Goal: Task Accomplishment & Management: Complete application form

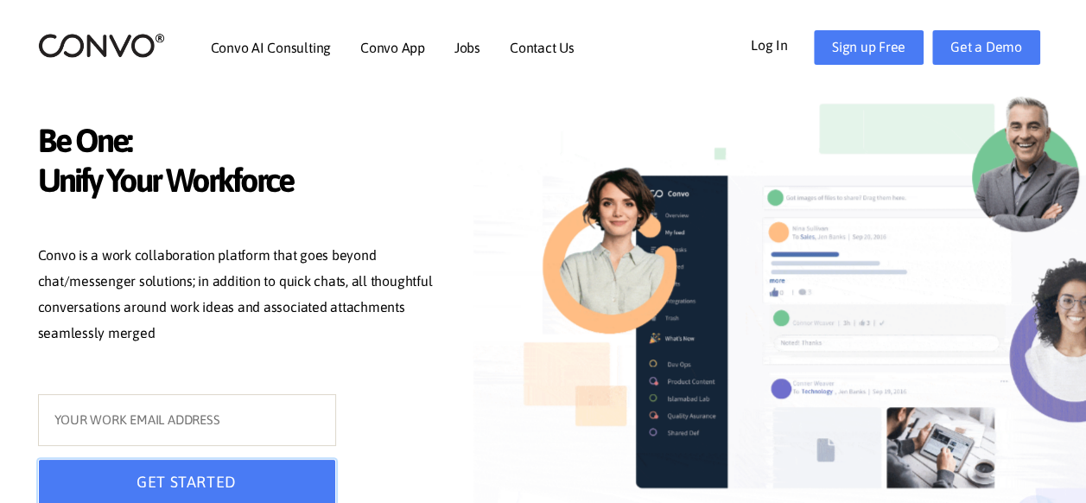
click at [214, 479] on button "GET STARTED" at bounding box center [187, 483] width 298 height 48
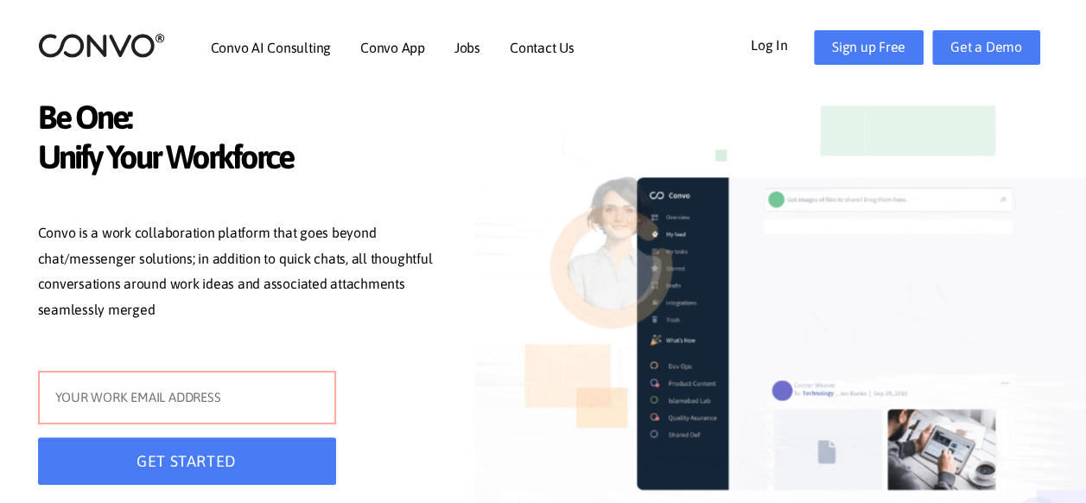
click at [221, 390] on input "text" at bounding box center [187, 398] width 298 height 54
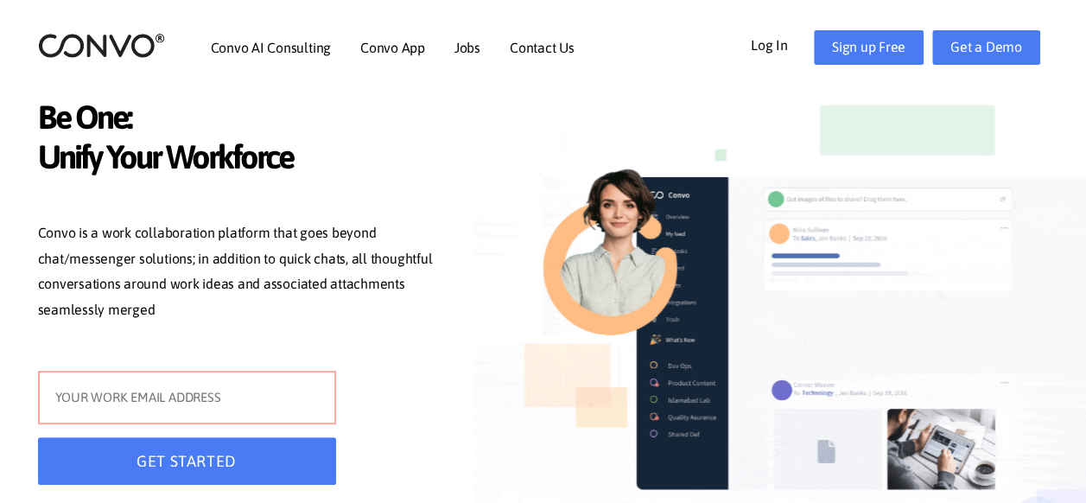
type input "[EMAIL_ADDRESS][DOMAIN_NAME]"
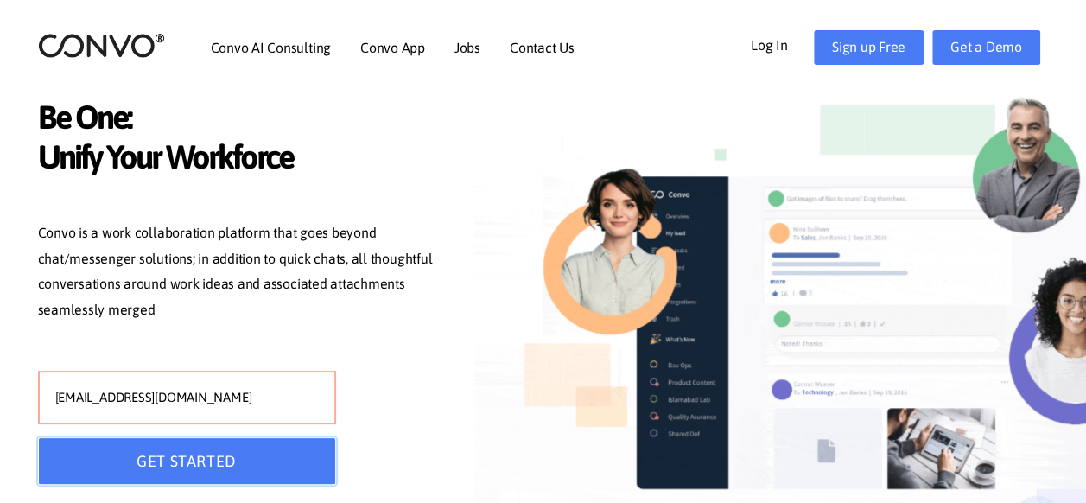
click at [205, 477] on button "GET STARTED" at bounding box center [187, 461] width 298 height 48
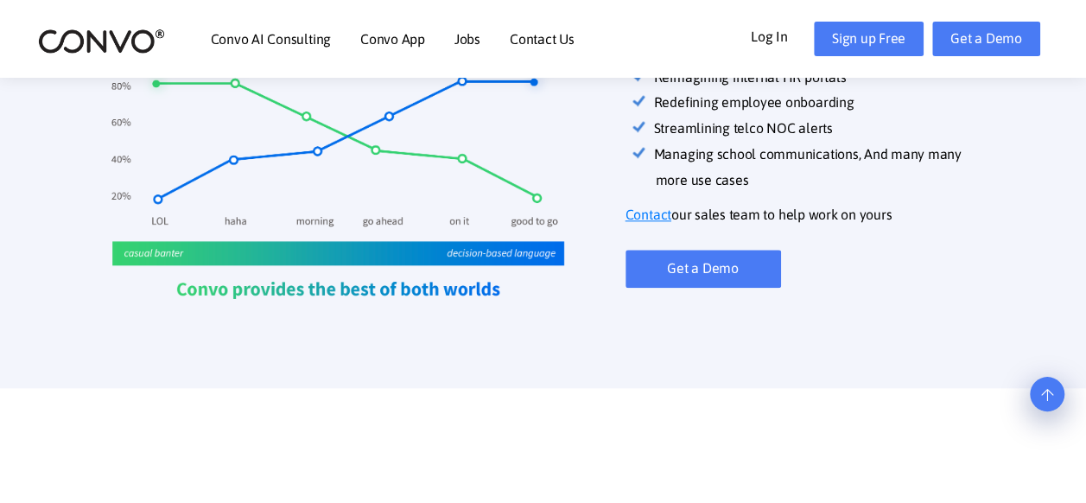
scroll to position [777, 0]
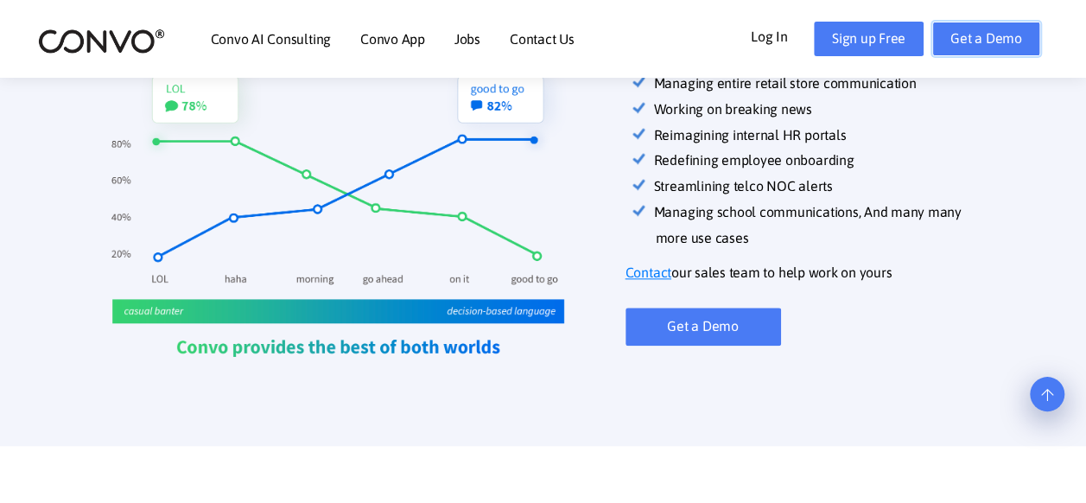
click at [955, 35] on link "Get a Demo" at bounding box center [986, 39] width 108 height 35
click at [595, 200] on img at bounding box center [338, 148] width 548 height 492
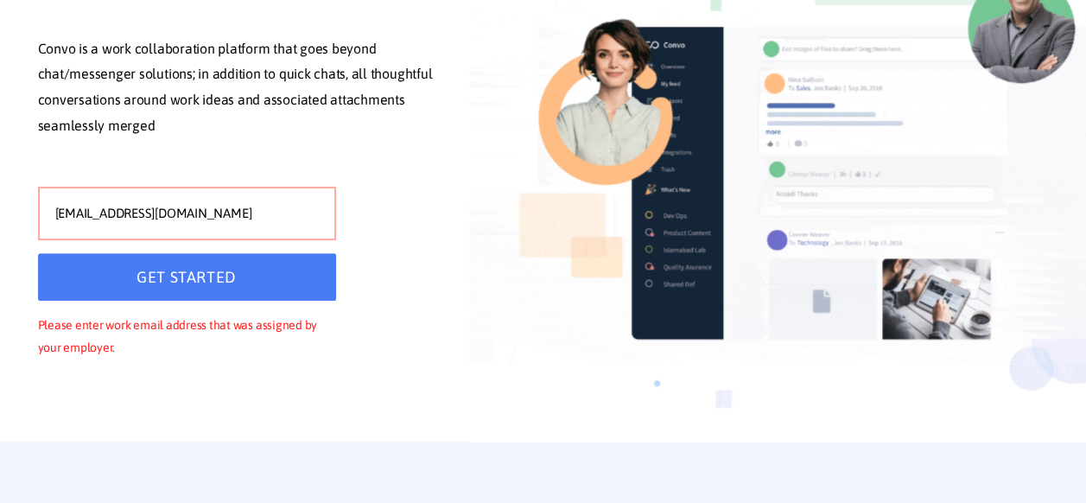
scroll to position [0, 0]
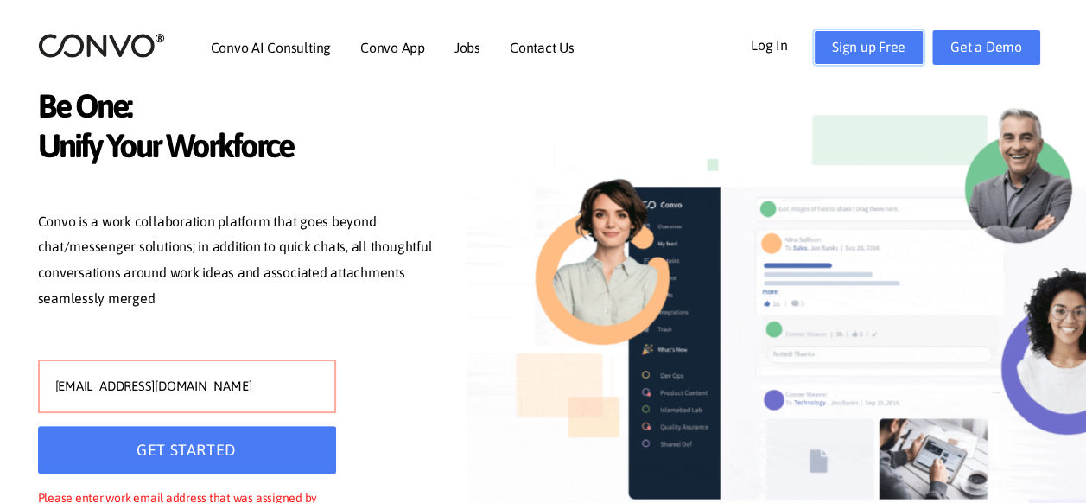
click at [874, 47] on link "Sign up Free" at bounding box center [869, 47] width 110 height 35
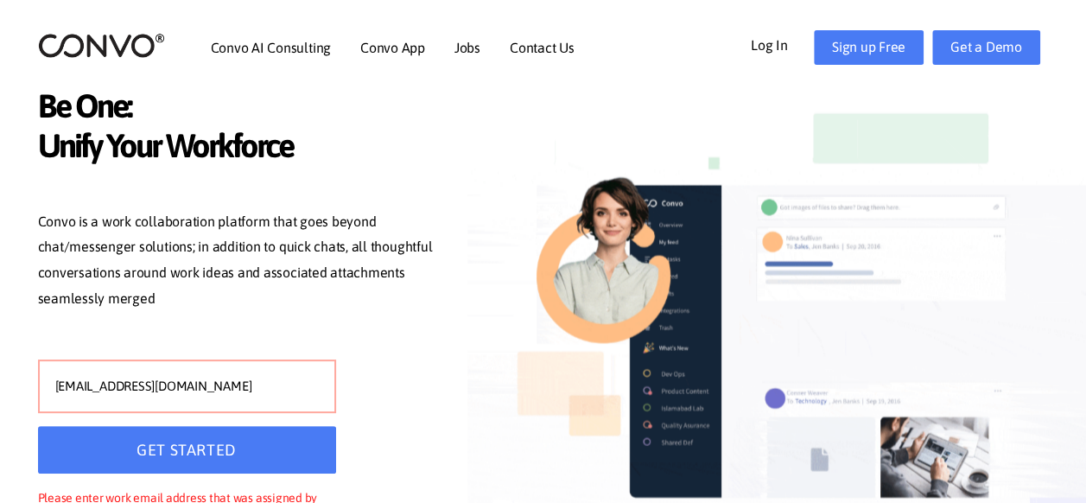
click at [432, 143] on span "Unify Your Workforce" at bounding box center [241, 148] width 406 height 44
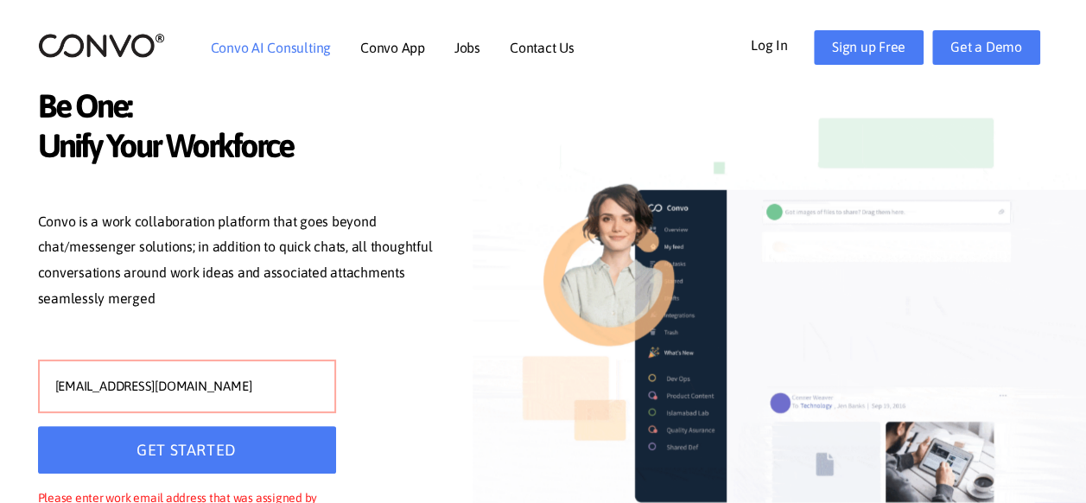
click at [290, 48] on link "Convo AI Consulting" at bounding box center [271, 48] width 120 height 14
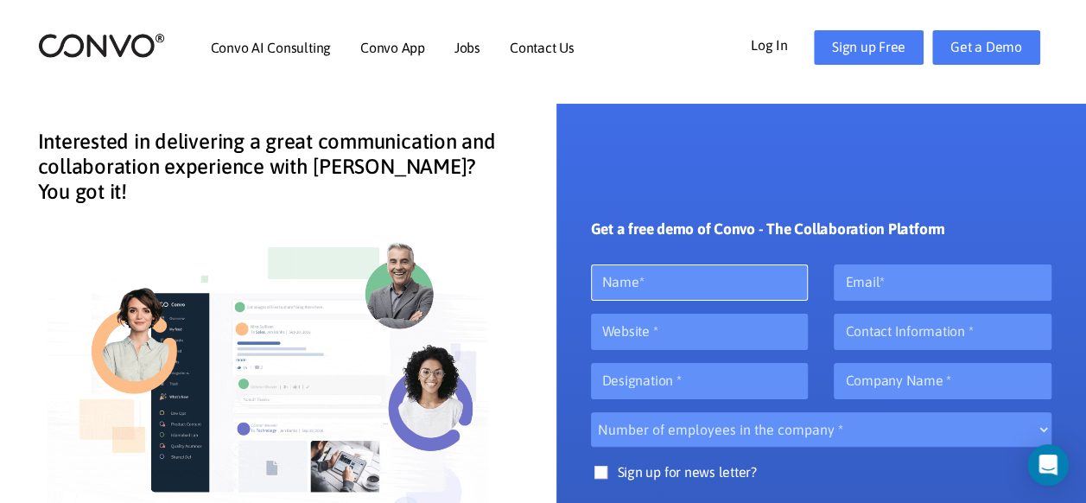
click at [703, 276] on input "text" at bounding box center [700, 282] width 218 height 36
type input "[PERSON_NAME]"
type input "[EMAIL_ADDRESS][DOMAIN_NAME]"
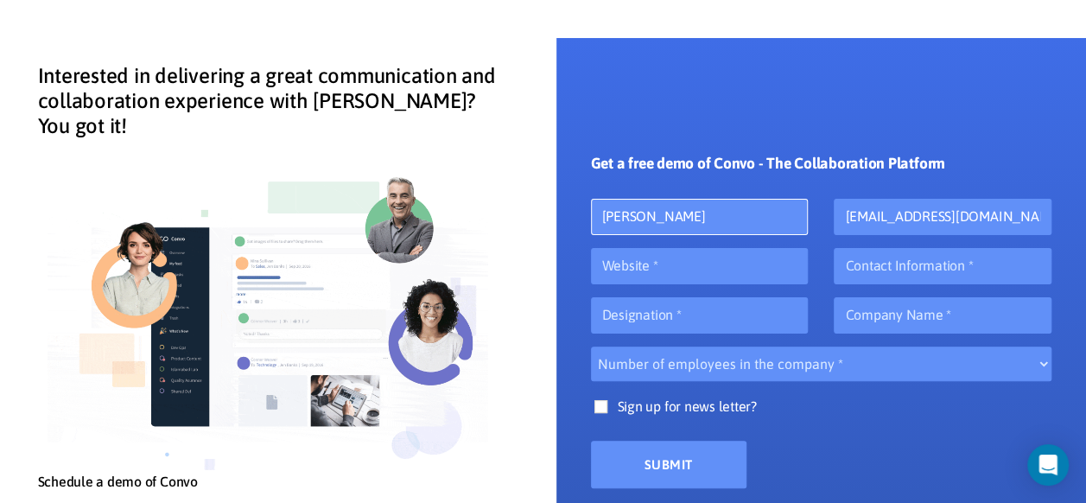
scroll to position [86, 0]
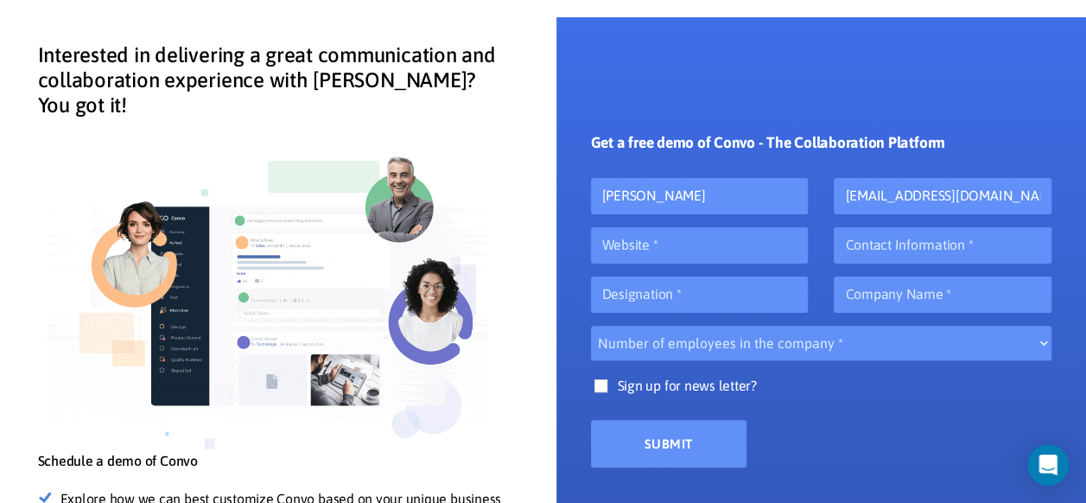
click at [599, 385] on input"] "Yes" at bounding box center [600, 385] width 13 height 13
checkbox input"] "true"
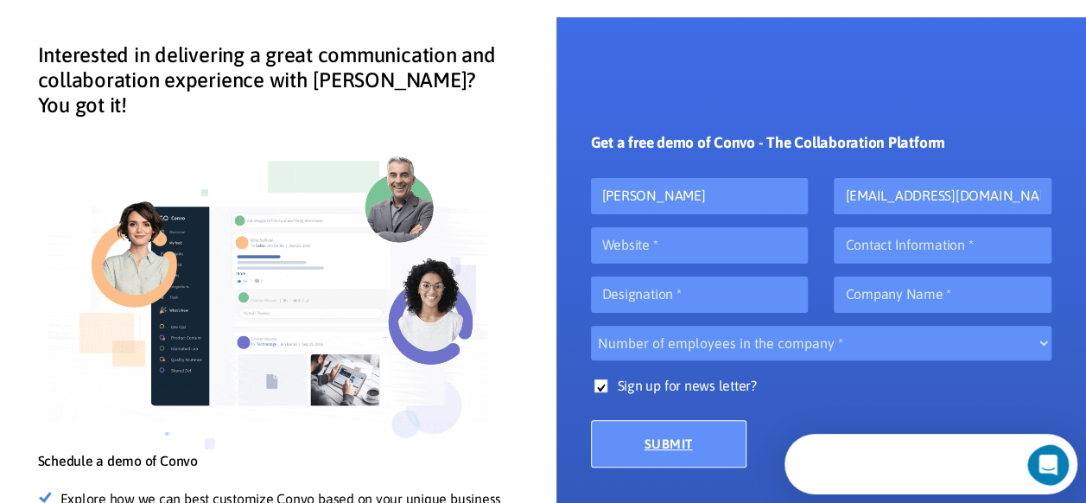
scroll to position [0, 0]
click at [631, 453] on input "Submit" at bounding box center [668, 444] width 155 height 48
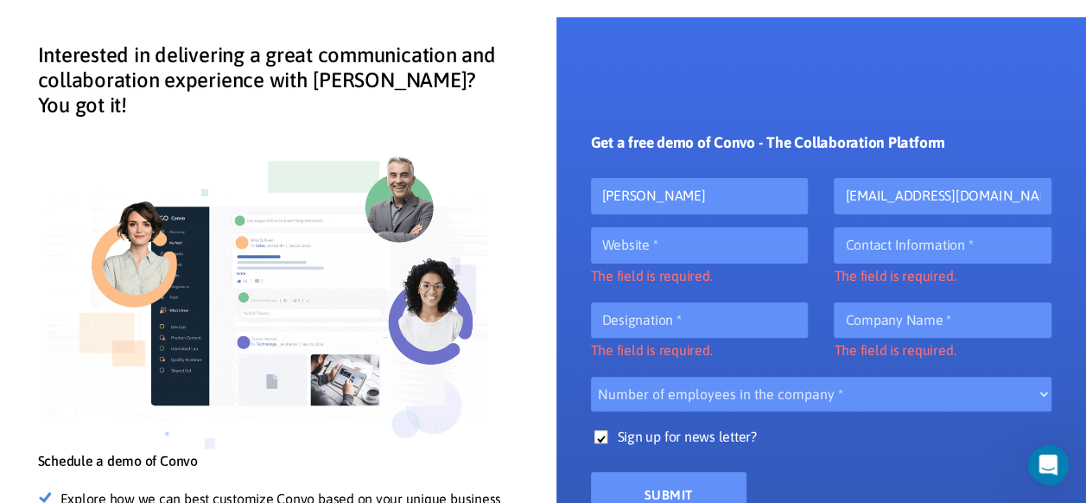
click at [506, 343] on div "Interested in delivering a great communication and collaboration experience wit…" at bounding box center [271, 333] width 518 height 633
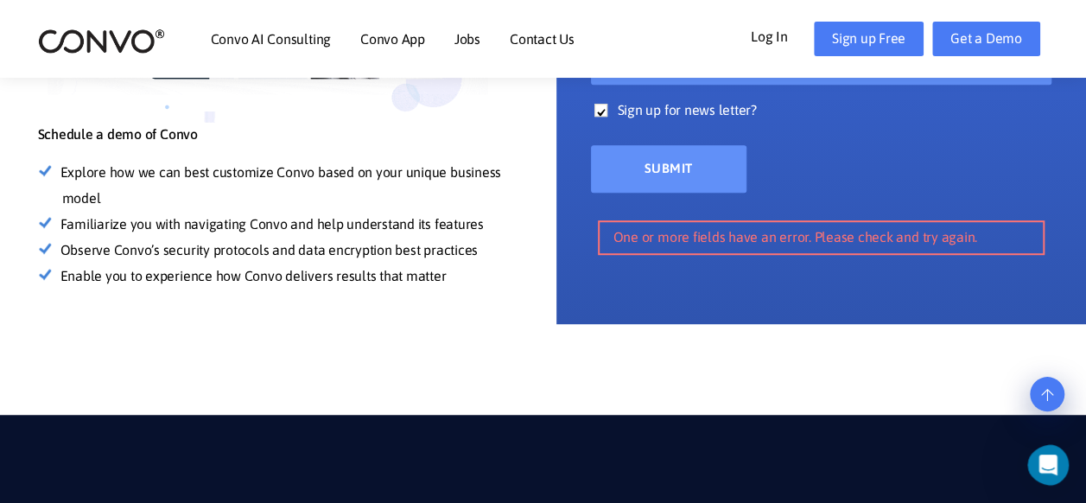
scroll to position [432, 0]
